Goal: Navigation & Orientation: Find specific page/section

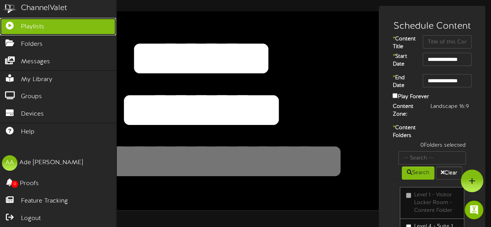
click at [26, 25] on span "Playlists" at bounding box center [32, 27] width 23 height 9
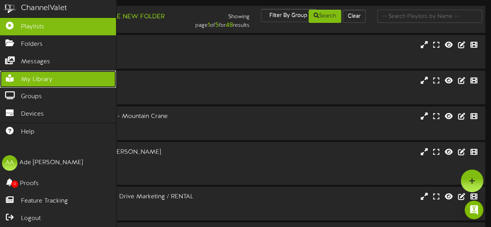
click at [38, 71] on link "My Library" at bounding box center [58, 79] width 116 height 17
